Goal: Transaction & Acquisition: Register for event/course

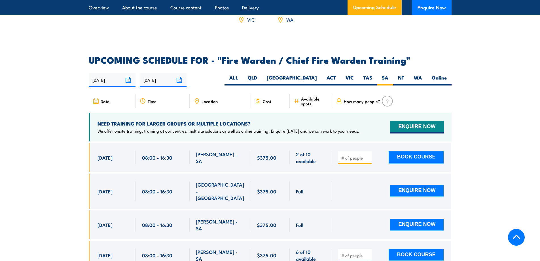
scroll to position [964, 0]
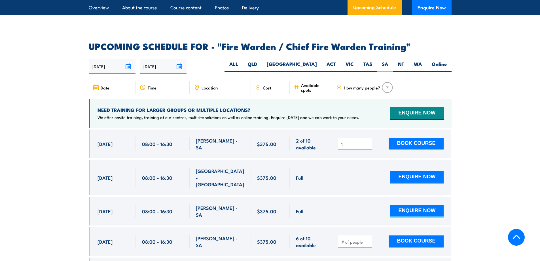
click at [369, 141] on input "1" at bounding box center [356, 144] width 28 height 6
type input "2"
click at [369, 141] on input "2" at bounding box center [356, 144] width 28 height 6
click at [113, 142] on span "[DATE]" at bounding box center [105, 143] width 15 height 7
drag, startPoint x: 248, startPoint y: 142, endPoint x: 244, endPoint y: 142, distance: 3.7
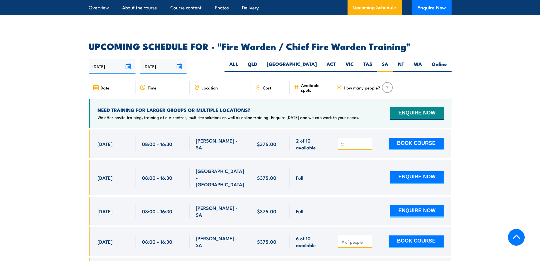
click at [246, 142] on div "[PERSON_NAME] - SA" at bounding box center [220, 143] width 61 height 29
click at [216, 142] on span "[PERSON_NAME] - SA" at bounding box center [220, 143] width 49 height 13
click at [411, 144] on button "BOOK COURSE" at bounding box center [416, 144] width 55 height 12
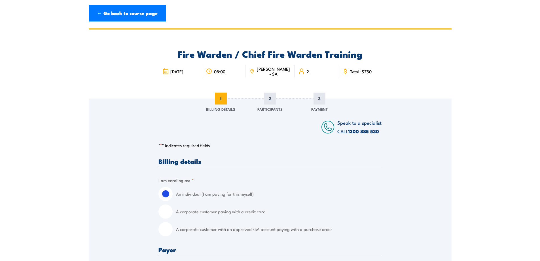
click at [230, 211] on label "A corporate customer paying with a credit card" at bounding box center [279, 211] width 206 height 14
click at [173, 211] on input "A corporate customer paying with a credit card" at bounding box center [166, 211] width 14 height 14
radio input "true"
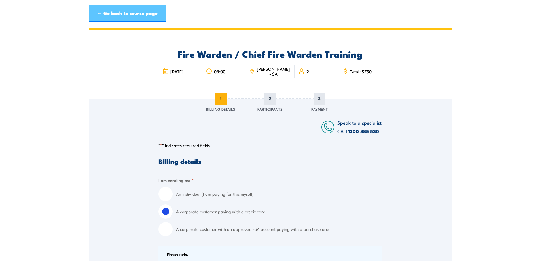
click at [132, 15] on link "← Go back to course page" at bounding box center [127, 13] width 77 height 17
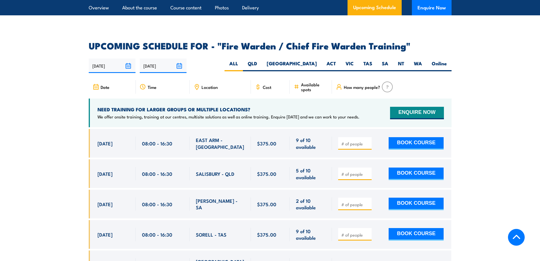
scroll to position [948, 0]
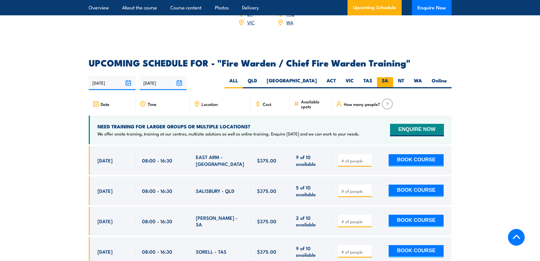
click at [384, 83] on label "SA" at bounding box center [385, 82] width 16 height 11
click at [389, 81] on input "SA" at bounding box center [391, 79] width 4 height 4
radio input "true"
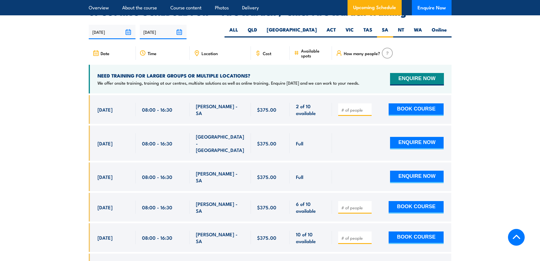
scroll to position [1005, 0]
